Goal: Contribute content: Add original content to the website for others to see

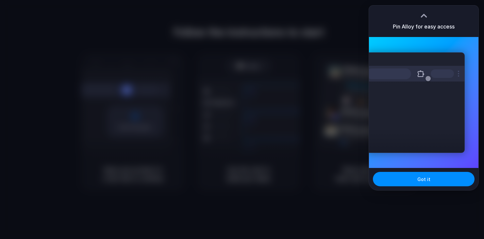
click at [426, 1] on div at bounding box center [242, 119] width 484 height 239
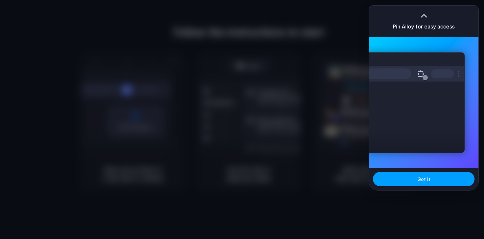
click at [426, 179] on span "Got it" at bounding box center [424, 179] width 13 height 7
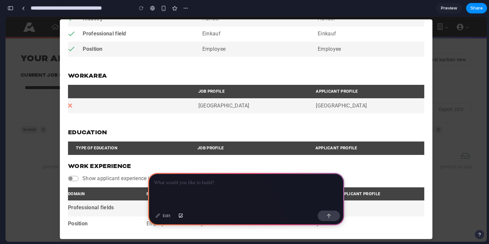
scroll to position [516, 0]
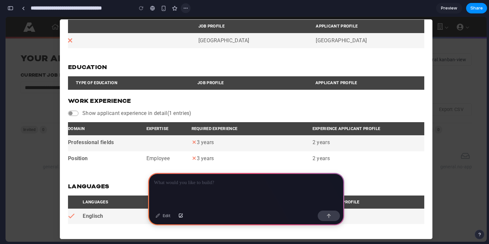
click at [185, 9] on div "button" at bounding box center [185, 8] width 5 height 5
click at [167, 17] on div "Duplicate Delete" at bounding box center [244, 122] width 489 height 244
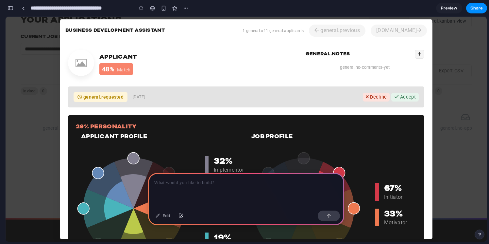
scroll to position [0, 0]
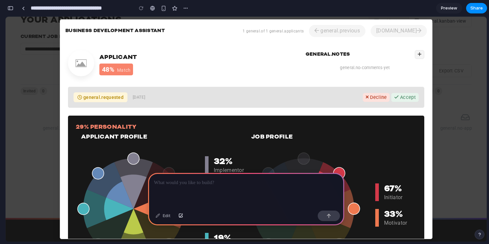
click at [124, 56] on h2 "Applicant" at bounding box center [118, 57] width 38 height 7
click at [142, 57] on div "Applicant 48% Match general.notes general.no-comments-yet" at bounding box center [246, 64] width 356 height 29
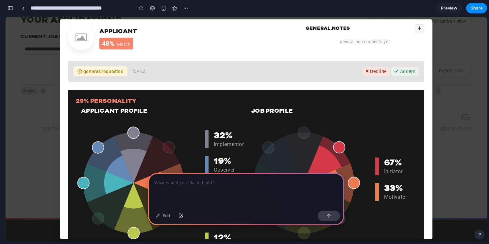
scroll to position [27, 0]
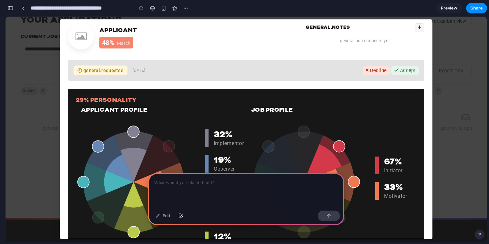
click at [181, 188] on div at bounding box center [246, 190] width 196 height 35
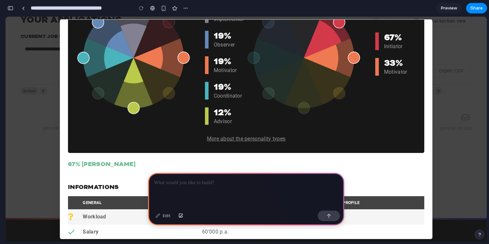
scroll to position [149, 0]
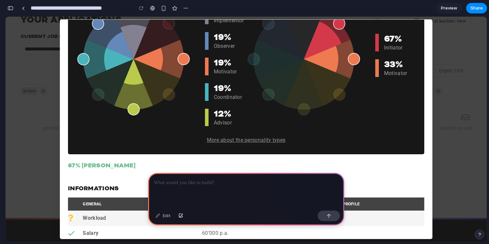
click at [251, 141] on u "More about the personality types" at bounding box center [246, 140] width 79 height 6
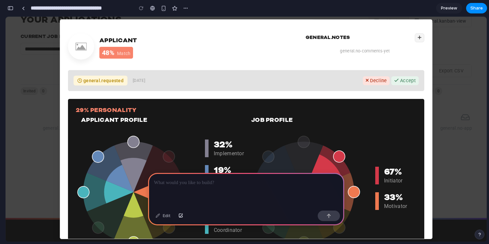
scroll to position [0, 0]
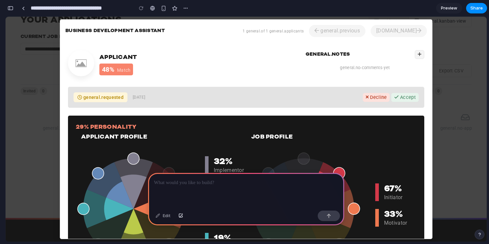
click at [211, 183] on p at bounding box center [246, 183] width 184 height 8
click at [327, 219] on button "button" at bounding box center [329, 215] width 22 height 10
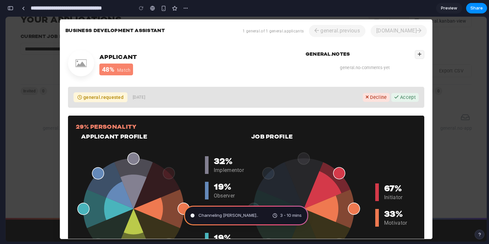
type input "**********"
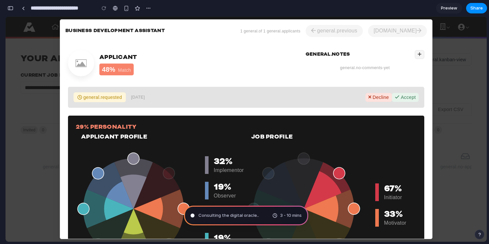
scroll to position [200, 0]
click at [134, 54] on h2 "Applicant" at bounding box center [118, 57] width 38 height 7
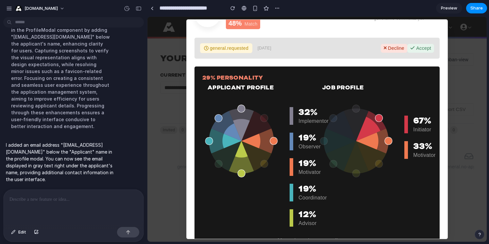
scroll to position [0, 0]
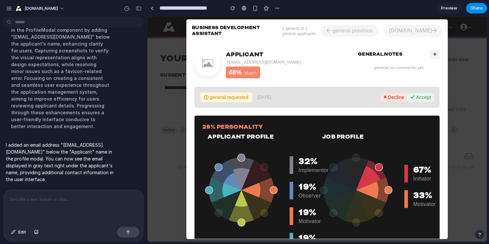
click at [451, 9] on span "Preview" at bounding box center [449, 8] width 16 height 7
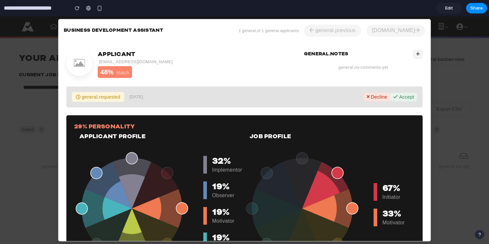
click at [456, 9] on link "Edit" at bounding box center [449, 8] width 26 height 10
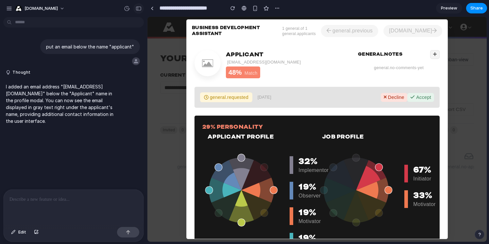
click at [139, 9] on div "button" at bounding box center [139, 8] width 6 height 5
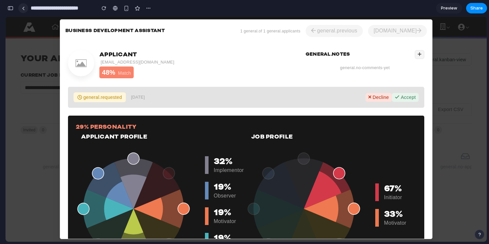
click at [22, 9] on div at bounding box center [23, 9] width 3 height 4
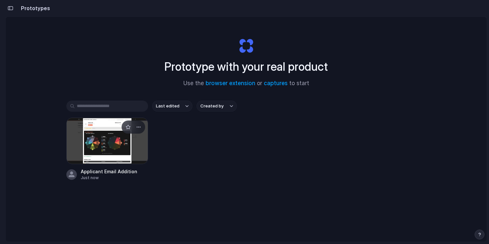
click at [122, 139] on div at bounding box center [107, 140] width 82 height 46
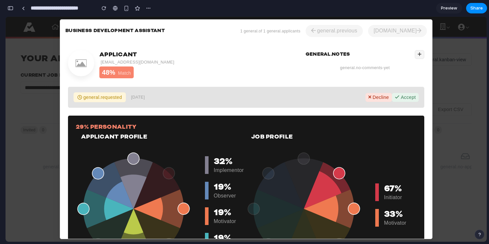
click at [32, 149] on div "Business Development Assistant 1 general.of 1 general.applicants general.previo…" at bounding box center [246, 129] width 481 height 225
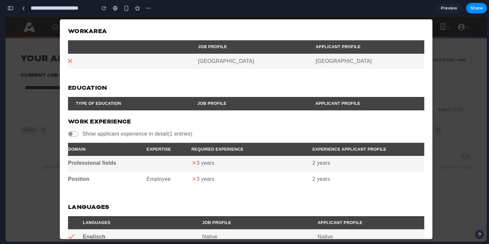
scroll to position [514, 0]
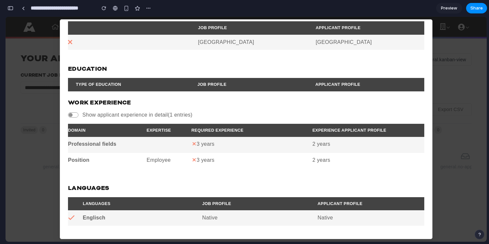
click at [70, 88] on th at bounding box center [67, 84] width 9 height 13
click at [50, 105] on div "Business Development Assistant 1 general.of 1 general.applicants general.previo…" at bounding box center [246, 129] width 481 height 225
click at [446, 10] on span "Preview" at bounding box center [449, 8] width 16 height 7
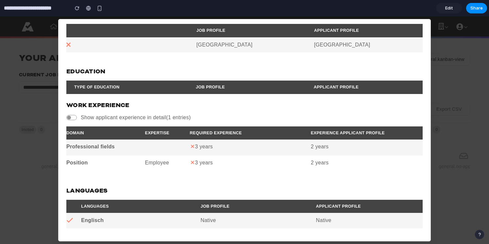
click at [446, 10] on span "Edit" at bounding box center [449, 8] width 8 height 7
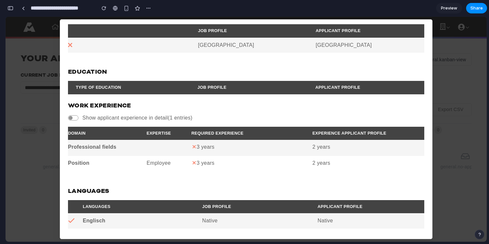
scroll to position [0, 6]
click at [25, 6] on link at bounding box center [23, 8] width 10 height 10
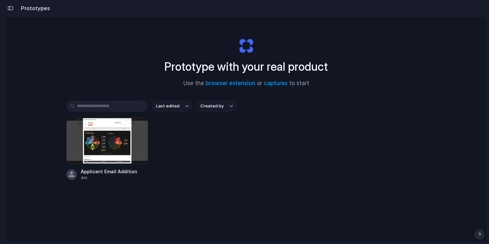
click at [11, 6] on div "button" at bounding box center [11, 8] width 6 height 5
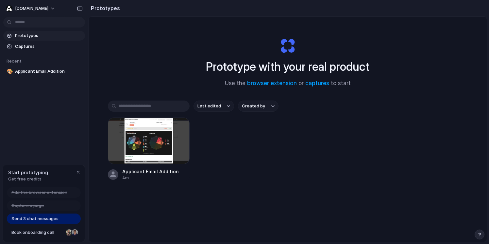
click at [35, 176] on span "Get free credits" at bounding box center [28, 179] width 40 height 7
click at [35, 180] on span "Get free credits" at bounding box center [28, 179] width 40 height 7
click at [140, 122] on div at bounding box center [149, 140] width 82 height 46
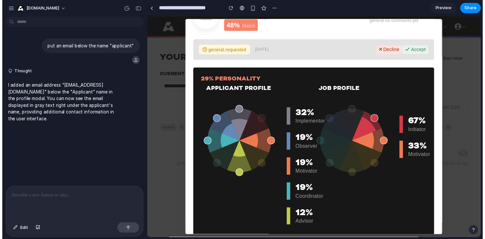
scroll to position [23, 0]
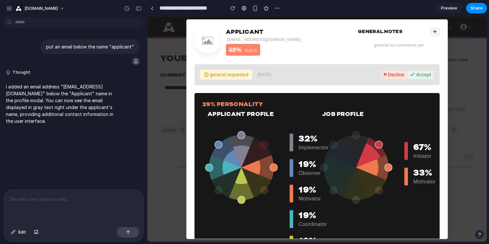
click at [95, 198] on p at bounding box center [73, 199] width 128 height 8
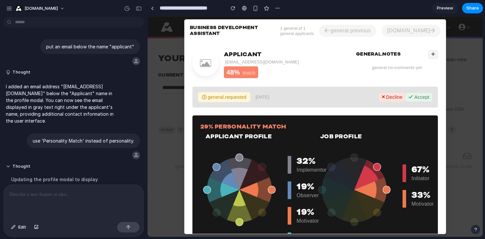
scroll to position [154, 0]
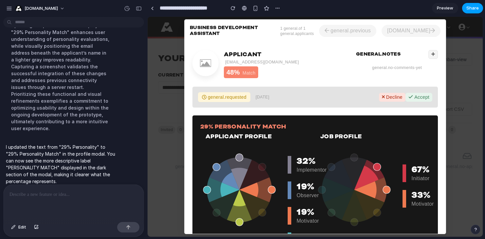
click at [472, 11] on button "Share" at bounding box center [472, 8] width 21 height 10
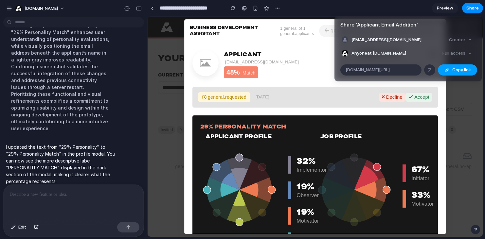
click at [451, 71] on button "Copy link" at bounding box center [457, 69] width 39 height 11
click at [10, 9] on div "Share ' Applicant Email Addition ' [EMAIL_ADDRESS][DOMAIN_NAME] Creator Anyone …" at bounding box center [242, 119] width 485 height 239
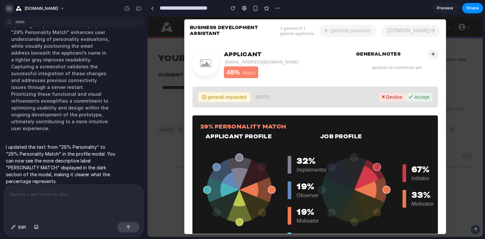
click at [9, 9] on div "button" at bounding box center [9, 9] width 6 height 6
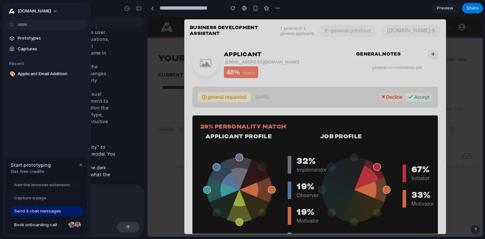
click at [45, 210] on span "Send 3 chat messages" at bounding box center [37, 211] width 47 height 7
click at [46, 214] on div "Send 3 chat messages" at bounding box center [46, 211] width 74 height 10
click at [81, 163] on div "button" at bounding box center [80, 164] width 5 height 5
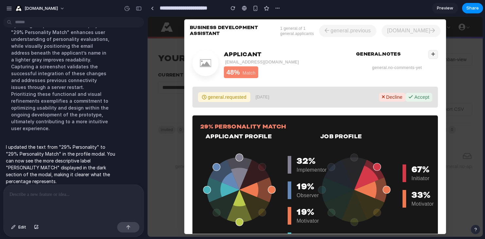
click at [137, 141] on div "I updated the text from "29% Personality" to "29% Personality Match" in the pro…" at bounding box center [71, 164] width 137 height 49
click at [53, 9] on button "[DOMAIN_NAME]" at bounding box center [40, 8] width 55 height 10
click at [33, 53] on span "Sign out" at bounding box center [33, 54] width 17 height 7
